Goal: Task Accomplishment & Management: Manage account settings

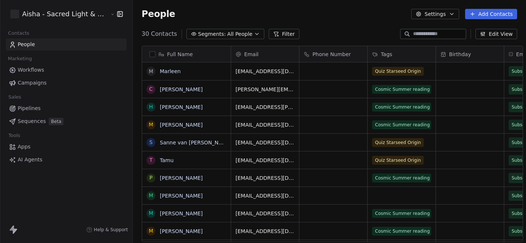
scroll to position [214, 399]
click at [98, 17] on html "Aisha - Sacred Light & Water Priestess Contacts People Marketing Workflows Camp…" at bounding box center [263, 121] width 526 height 243
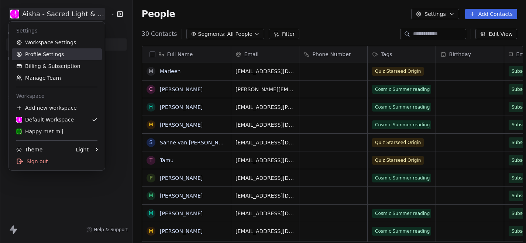
click at [56, 56] on link "Profile Settings" at bounding box center [57, 54] width 90 height 12
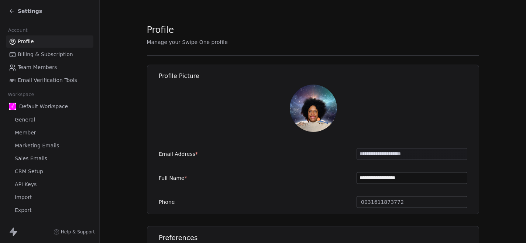
click at [39, 146] on span "Marketing Emails" at bounding box center [37, 146] width 44 height 8
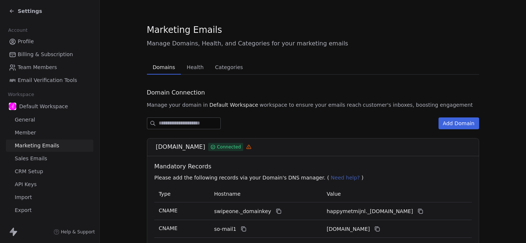
click at [304, 46] on span "Manage Domains, Health, and Categories for your marketing emails" at bounding box center [313, 43] width 332 height 9
click at [106, 114] on section "Marketing Emails Manage Domains, Health, and Categories for your marketing emai…" at bounding box center [313, 181] width 426 height 362
click at [34, 12] on span "Settings" at bounding box center [30, 10] width 24 height 7
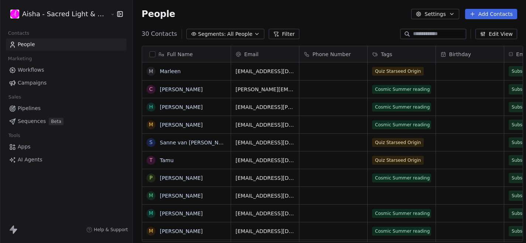
scroll to position [214, 399]
click at [82, 11] on html "Aisha - Sacred Light & Water Priestess Contacts People Marketing Workflows Camp…" at bounding box center [263, 121] width 526 height 243
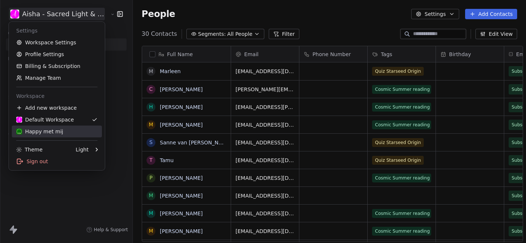
click at [53, 134] on div "Happy met mij" at bounding box center [39, 131] width 47 height 7
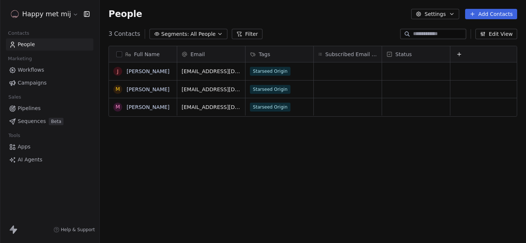
scroll to position [214, 426]
click at [61, 13] on html "Happy met mij Contacts People Marketing Workflows Campaigns Sales Pipelines Seq…" at bounding box center [263, 121] width 526 height 243
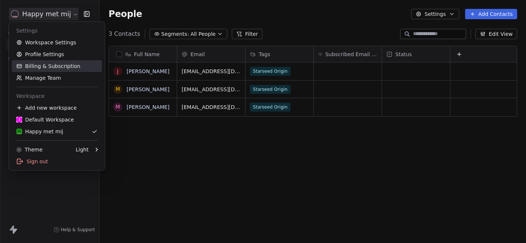
click at [48, 63] on link "Billing & Subscription" at bounding box center [57, 66] width 90 height 12
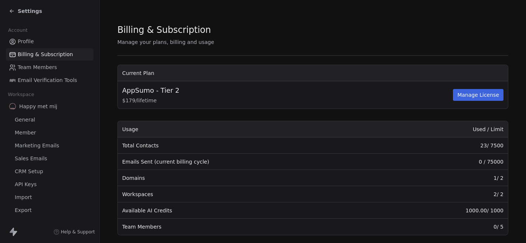
click at [42, 144] on span "Marketing Emails" at bounding box center [37, 146] width 44 height 8
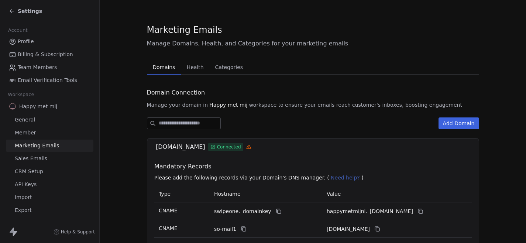
click at [128, 153] on section "Marketing Emails Manage Domains, Health, and Categories for your marketing emai…" at bounding box center [313, 181] width 426 height 362
click at [34, 11] on span "Settings" at bounding box center [30, 10] width 24 height 7
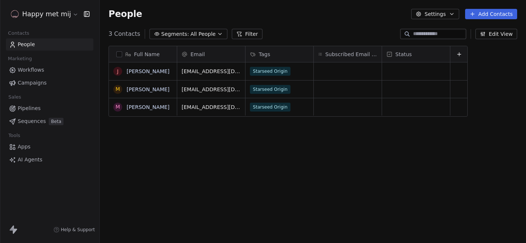
scroll to position [214, 426]
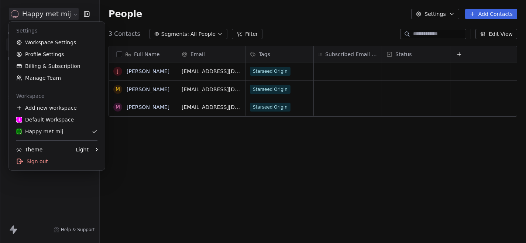
click at [55, 19] on html "Happy met mij Contacts People Marketing Workflows Campaigns Sales Pipelines Seq…" at bounding box center [263, 121] width 526 height 243
click at [52, 57] on link "Profile Settings" at bounding box center [57, 54] width 90 height 12
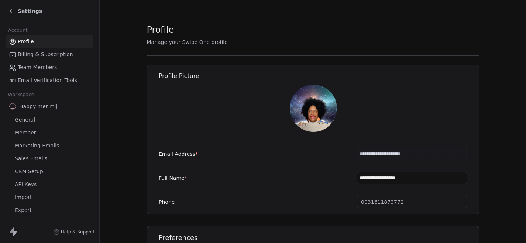
click at [38, 161] on span "Sales Emails" at bounding box center [31, 159] width 32 height 8
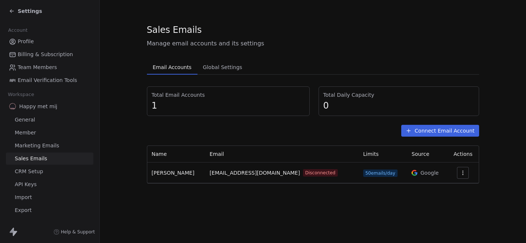
click at [434, 134] on button "Connect Email Account" at bounding box center [439, 131] width 77 height 12
click at [385, 26] on div "Select Account Type Select Account Type Connect your Email account from which y…" at bounding box center [263, 121] width 526 height 243
